Goal: Transaction & Acquisition: Purchase product/service

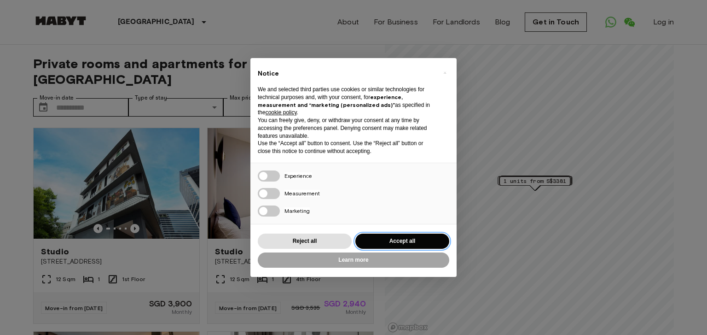
click at [385, 239] on button "Accept all" at bounding box center [402, 240] width 94 height 15
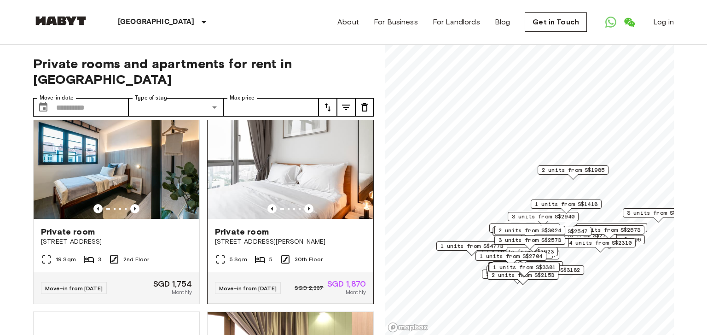
scroll to position [224, 0]
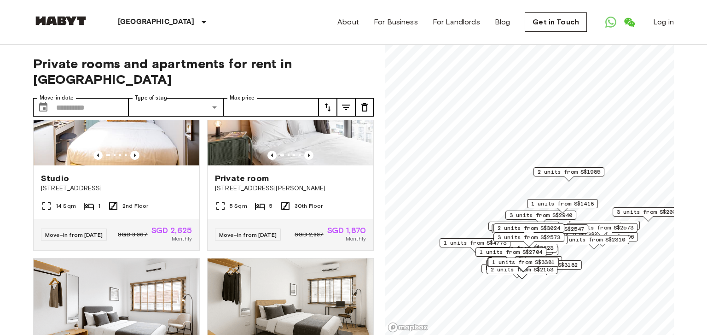
scroll to position [1700, 0]
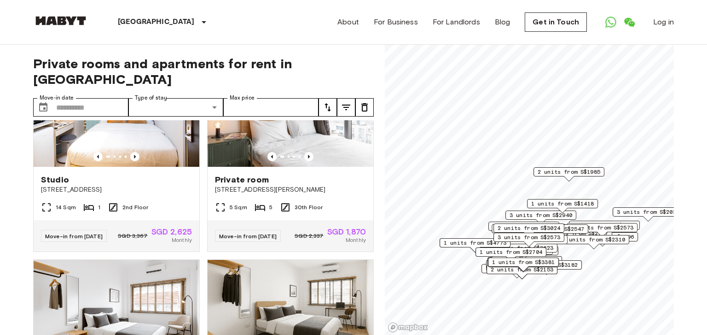
click at [511, 250] on span "1 units from S$2704" at bounding box center [511, 252] width 63 height 8
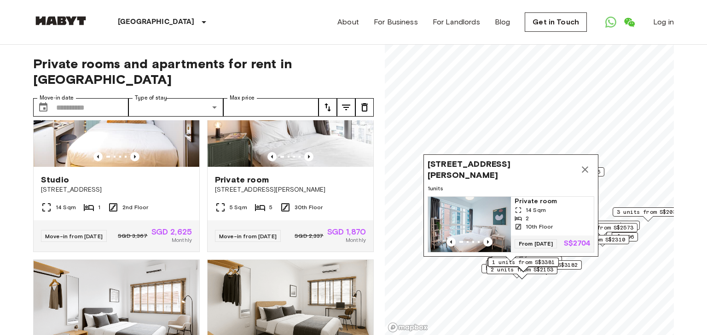
click at [580, 169] on icon "Map marker" at bounding box center [585, 169] width 11 height 11
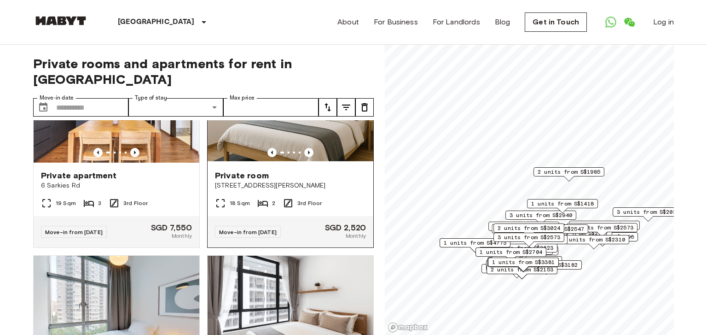
scroll to position [2519, 0]
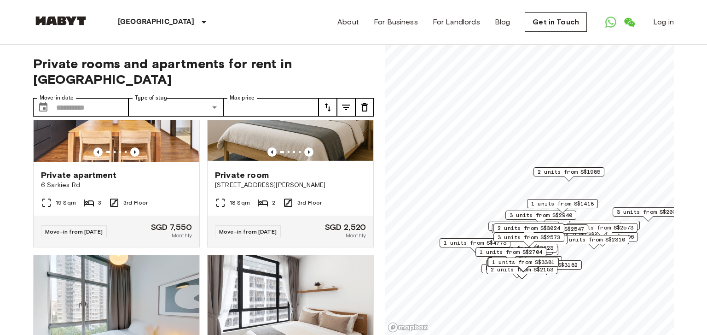
click at [568, 202] on span "1 units from S$1418" at bounding box center [562, 203] width 63 height 8
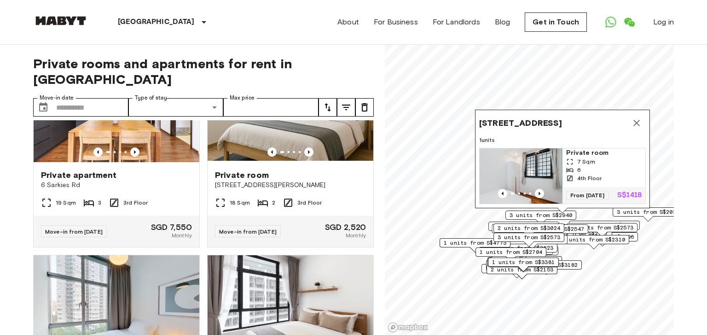
click at [638, 127] on icon "Map marker" at bounding box center [636, 122] width 11 height 11
